Goal: Task Accomplishment & Management: Manage account settings

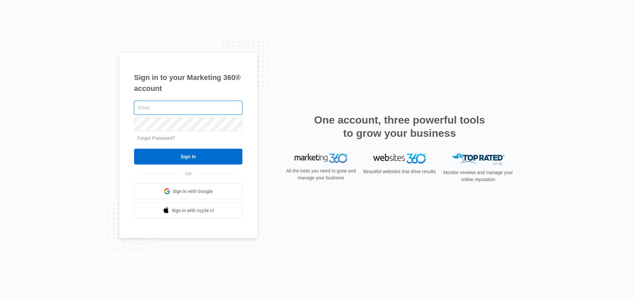
type input "[EMAIL_ADDRESS][DOMAIN_NAME]"
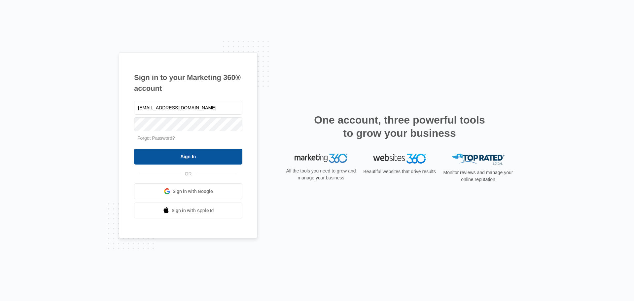
click at [197, 151] on input "Sign In" at bounding box center [188, 157] width 108 height 16
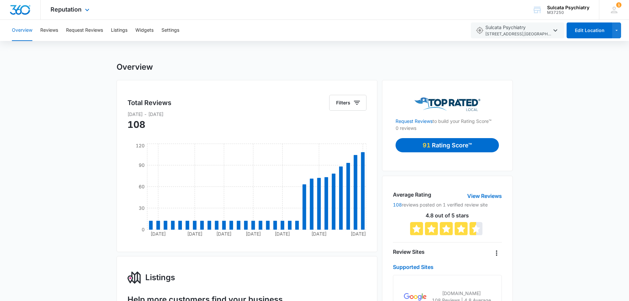
click at [85, 15] on div "Reputation Apps Reputation Websites Forms CRM Email Social Payments Content Ads…" at bounding box center [71, 9] width 60 height 19
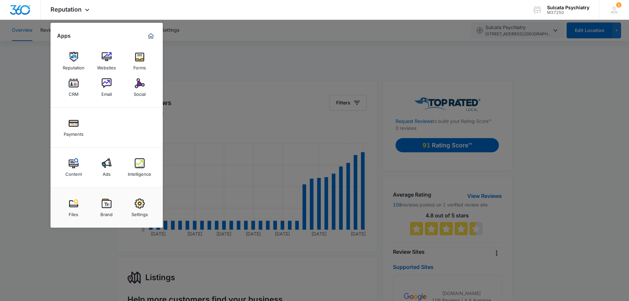
click at [362, 46] on div at bounding box center [314, 150] width 629 height 301
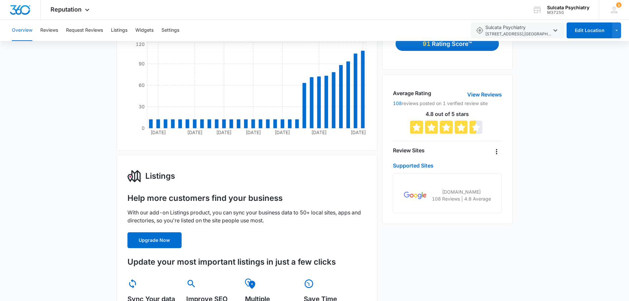
scroll to position [31, 0]
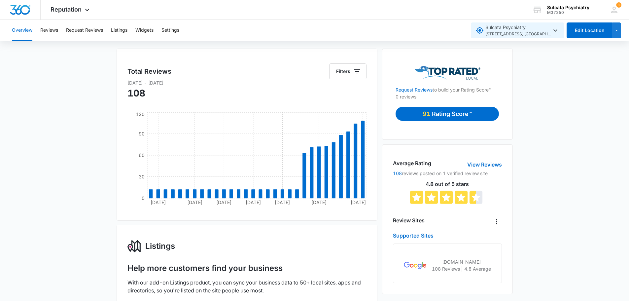
click at [490, 32] on span "[STREET_ADDRESS]" at bounding box center [518, 34] width 66 height 6
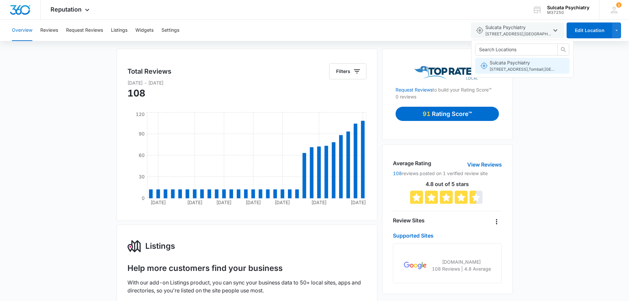
click at [493, 64] on span "Sulcata Psychiatry [STREET_ADDRESS]" at bounding box center [523, 66] width 66 height 14
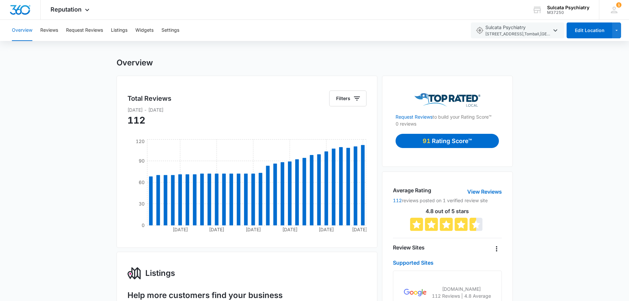
scroll to position [0, 0]
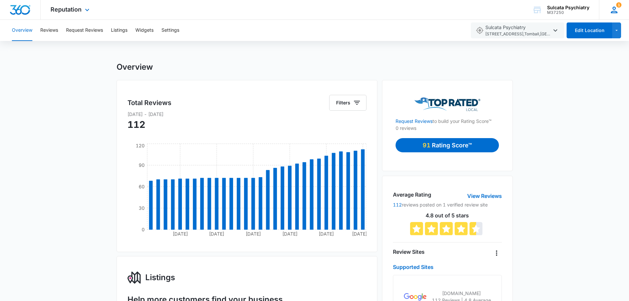
click at [614, 10] on icon at bounding box center [614, 10] width 10 height 10
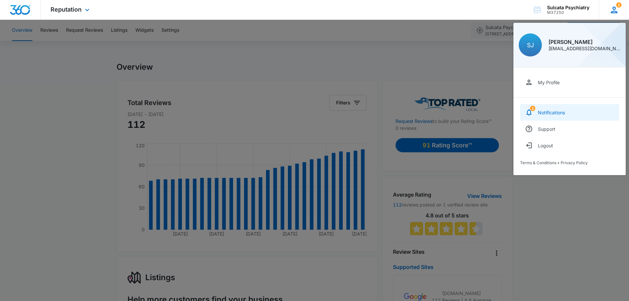
click at [573, 110] on link "1 Notifications" at bounding box center [569, 112] width 99 height 17
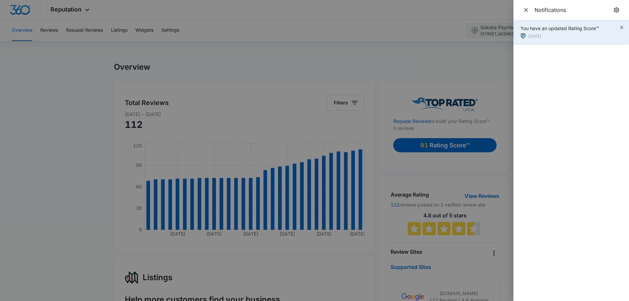
click at [581, 38] on div "[DATE]" at bounding box center [559, 36] width 79 height 7
click at [622, 28] on icon "button" at bounding box center [621, 27] width 5 height 5
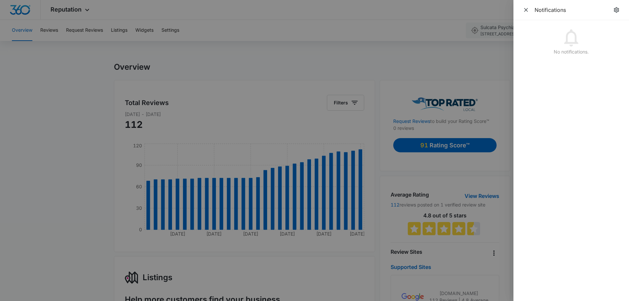
click at [445, 66] on div at bounding box center [314, 150] width 629 height 301
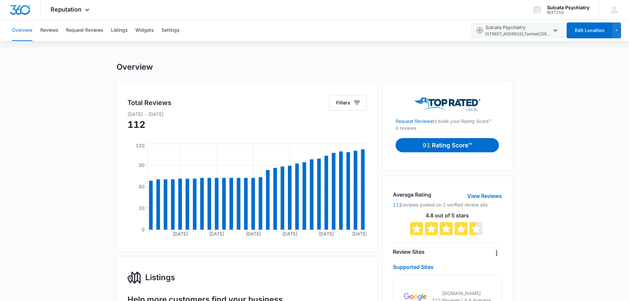
click at [439, 147] on p "Rating Score™" at bounding box center [452, 145] width 40 height 9
click at [489, 196] on link "View Reviews" at bounding box center [484, 196] width 35 height 8
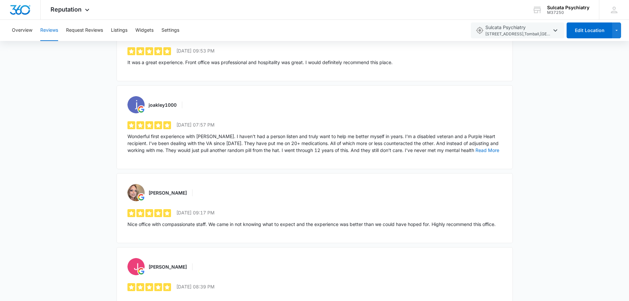
scroll to position [639, 0]
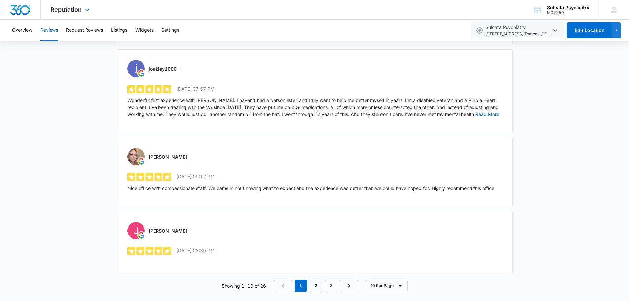
click at [20, 5] on img "Dashboard" at bounding box center [20, 10] width 21 height 10
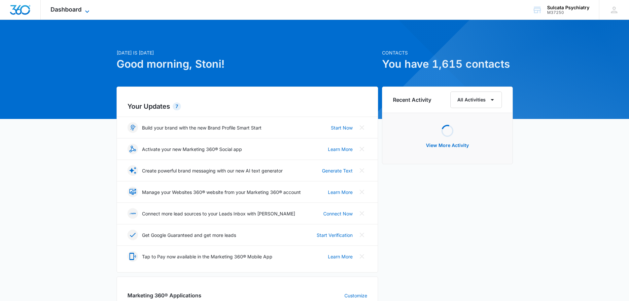
click at [78, 6] on span "Dashboard" at bounding box center [66, 9] width 31 height 7
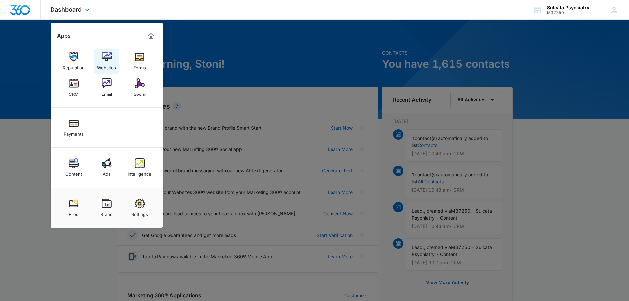
click at [106, 60] on img at bounding box center [107, 57] width 10 height 10
